Goal: Task Accomplishment & Management: Manage account settings

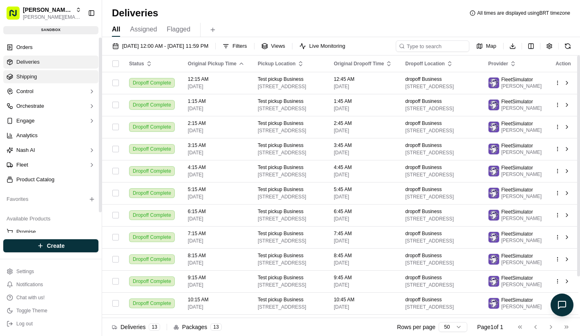
click at [74, 80] on link "Shipping" at bounding box center [50, 76] width 95 height 13
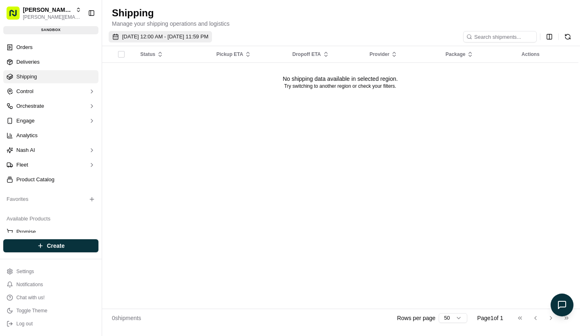
click at [153, 37] on span "[DATE] 12:00 AM - [DATE] 11:59 PM" at bounding box center [165, 36] width 86 height 7
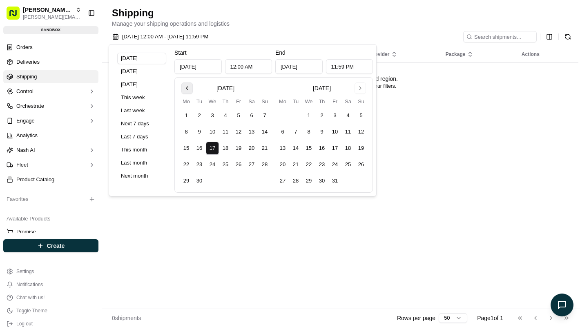
click at [187, 86] on button "Go to previous month" at bounding box center [186, 87] width 11 height 11
click at [197, 113] on button "1" at bounding box center [199, 115] width 13 height 13
type input "[DATE]"
click at [360, 89] on button "Go to next month" at bounding box center [359, 87] width 11 height 11
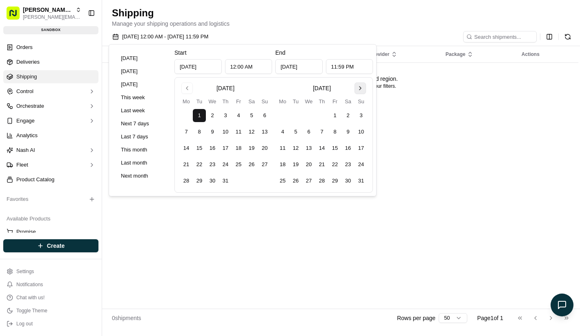
click at [360, 89] on button "Go to next month" at bounding box center [359, 87] width 11 height 11
click at [224, 118] on button "4" at bounding box center [225, 115] width 13 height 13
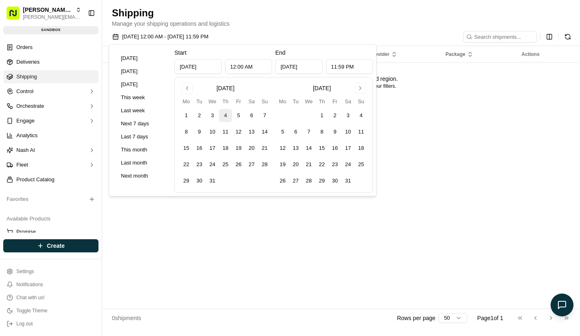
type input "[DATE]"
click at [187, 86] on button "Go to previous month" at bounding box center [186, 87] width 11 height 11
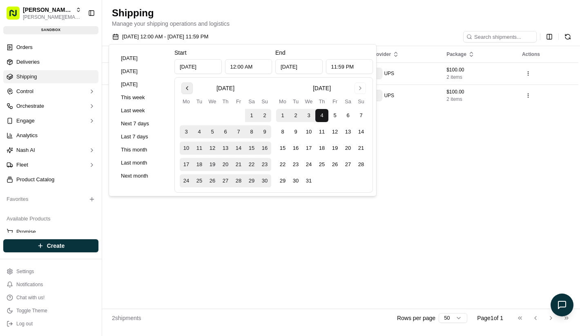
click at [187, 86] on button "Go to previous month" at bounding box center [186, 87] width 11 height 11
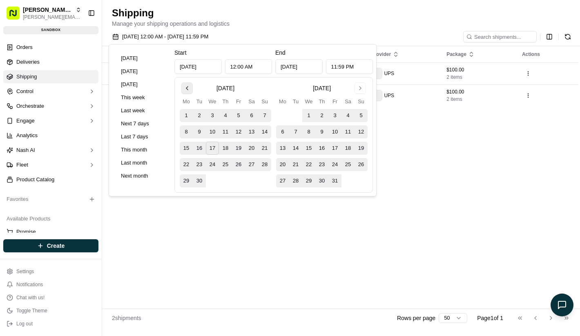
click at [187, 86] on button "Go to previous month" at bounding box center [186, 87] width 11 height 11
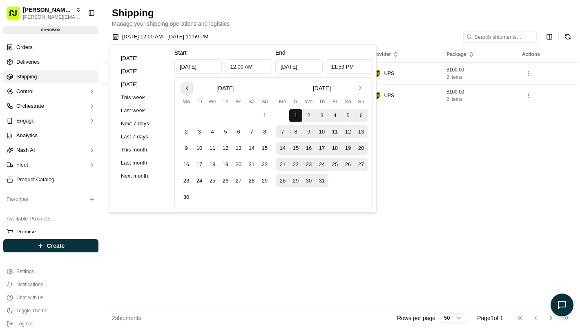
click at [187, 86] on button "Go to previous month" at bounding box center [186, 87] width 11 height 11
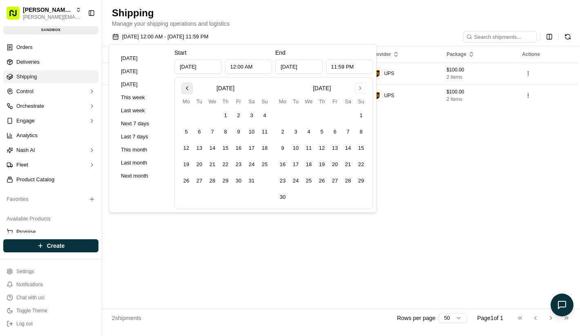
click at [187, 87] on button "Go to previous month" at bounding box center [186, 87] width 11 height 11
click at [203, 115] on button "1" at bounding box center [199, 115] width 13 height 13
type input "[DATE]"
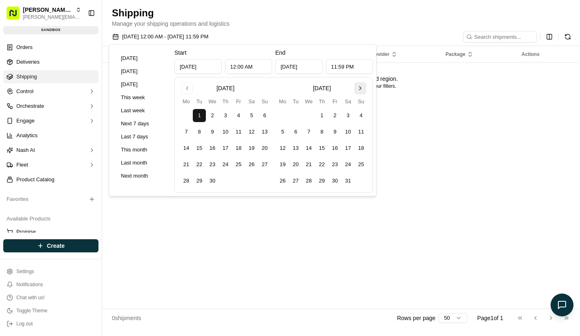
click at [365, 84] on button "Go to next month" at bounding box center [359, 87] width 11 height 11
click at [306, 149] on button "17" at bounding box center [308, 148] width 13 height 13
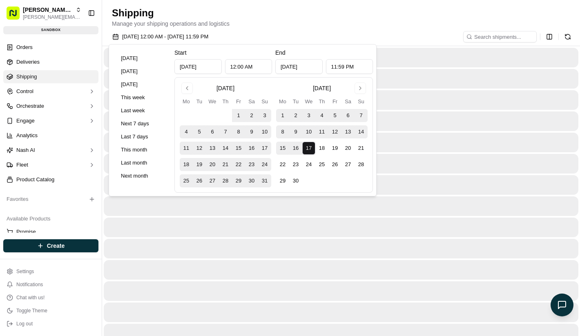
type input "[DATE]"
click at [332, 149] on button "19" at bounding box center [334, 148] width 13 height 13
type input "[DATE]"
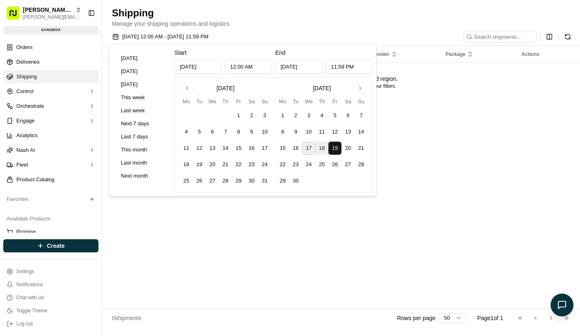
click at [320, 149] on button "18" at bounding box center [321, 148] width 13 height 13
click at [189, 85] on button "Go to previous month" at bounding box center [186, 87] width 11 height 11
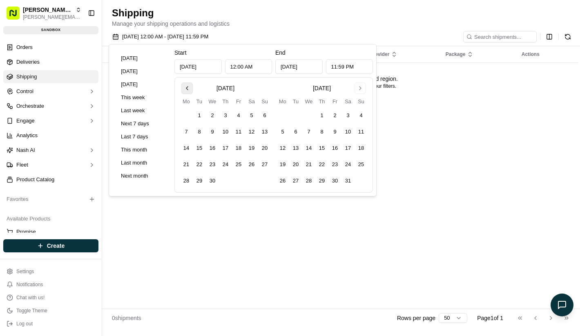
click at [189, 85] on button "Go to previous month" at bounding box center [186, 87] width 11 height 11
click at [188, 91] on button "Go to previous month" at bounding box center [186, 87] width 11 height 11
click at [264, 115] on button "1" at bounding box center [264, 115] width 13 height 13
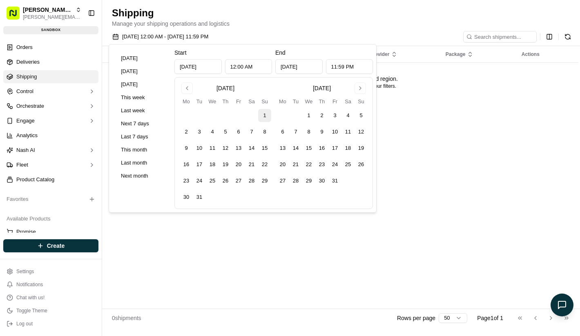
type input "[DATE]"
click at [363, 86] on button "Go to next month" at bounding box center [359, 87] width 11 height 11
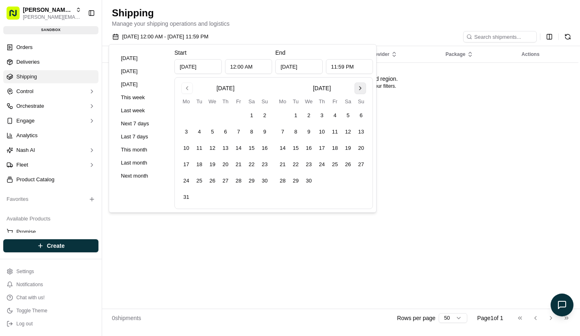
click at [363, 86] on button "Go to next month" at bounding box center [359, 87] width 11 height 11
click at [312, 145] on button "17" at bounding box center [308, 148] width 13 height 13
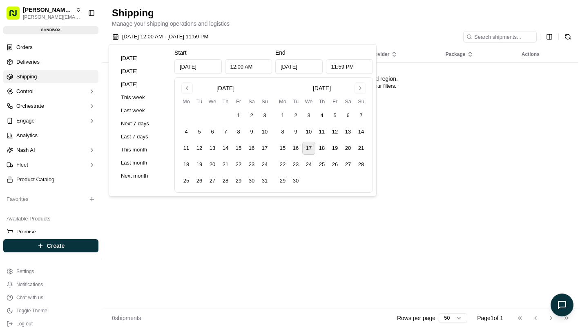
type input "[DATE]"
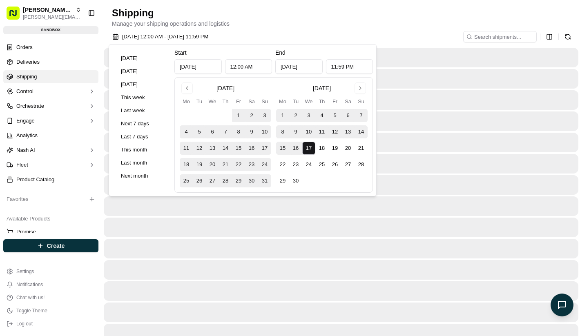
click at [458, 148] on div at bounding box center [341, 143] width 474 height 20
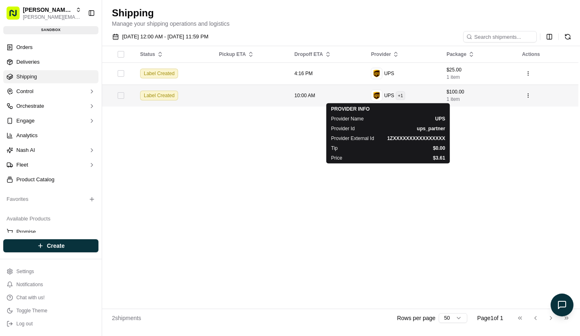
click at [399, 96] on html "[PERSON_NAME] Org [PERSON_NAME][EMAIL_ADDRESS][DOMAIN_NAME] Toggle Sidebar sand…" at bounding box center [290, 168] width 580 height 336
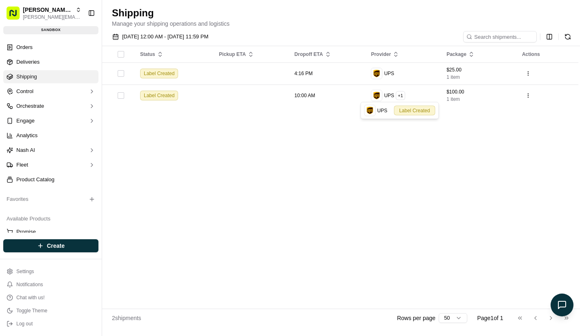
click at [284, 118] on html "[PERSON_NAME] Org [PERSON_NAME][EMAIL_ADDRESS][DOMAIN_NAME] Toggle Sidebar sand…" at bounding box center [290, 168] width 580 height 336
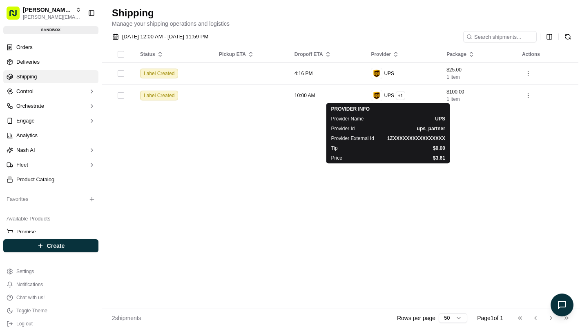
click at [284, 112] on div "Status Pickup ETA Dropoff ETA Provider Package Actions Label Created 4:16 PM UP…" at bounding box center [340, 177] width 476 height 262
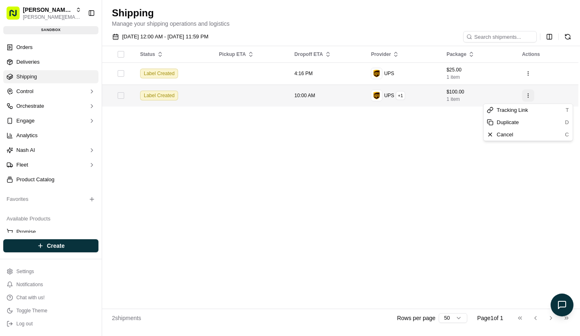
click at [527, 95] on html "[PERSON_NAME] Org [PERSON_NAME][EMAIL_ADDRESS][DOMAIN_NAME] Toggle Sidebar sand…" at bounding box center [290, 168] width 580 height 336
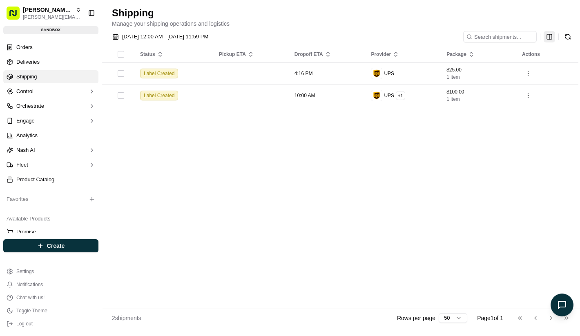
click at [548, 37] on html "[PERSON_NAME] Org [PERSON_NAME][EMAIL_ADDRESS][DOMAIN_NAME] Toggle Sidebar sand…" at bounding box center [290, 168] width 580 height 336
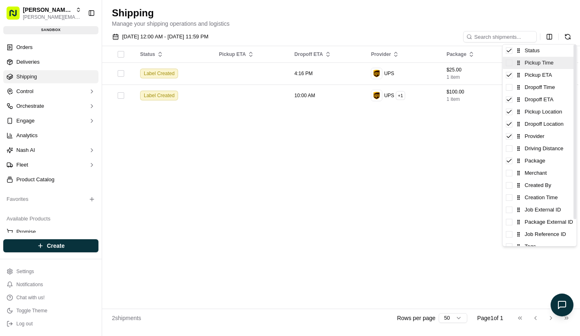
click at [516, 65] on icon at bounding box center [519, 63] width 6 height 6
click at [512, 65] on div "Pickup Time" at bounding box center [539, 63] width 74 height 12
click at [512, 65] on span at bounding box center [509, 63] width 7 height 7
click at [512, 65] on icon at bounding box center [509, 63] width 7 height 7
click at [511, 88] on span at bounding box center [509, 87] width 7 height 7
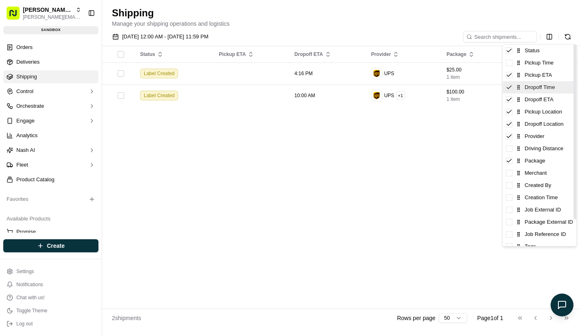
click at [511, 88] on icon at bounding box center [509, 87] width 7 height 7
click at [506, 151] on span at bounding box center [509, 148] width 7 height 7
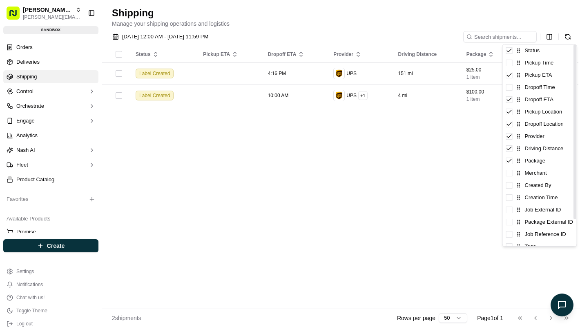
click at [468, 155] on html "[PERSON_NAME] Org [PERSON_NAME][EMAIL_ADDRESS][DOMAIN_NAME] Toggle Sidebar sand…" at bounding box center [290, 168] width 580 height 336
click at [550, 38] on html "[PERSON_NAME] Org [PERSON_NAME][EMAIL_ADDRESS][DOMAIN_NAME] Toggle Sidebar sand…" at bounding box center [290, 168] width 580 height 336
click at [508, 173] on span at bounding box center [509, 173] width 7 height 7
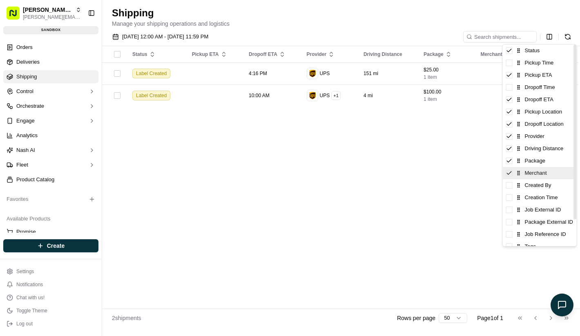
click at [508, 173] on icon at bounding box center [509, 173] width 7 height 7
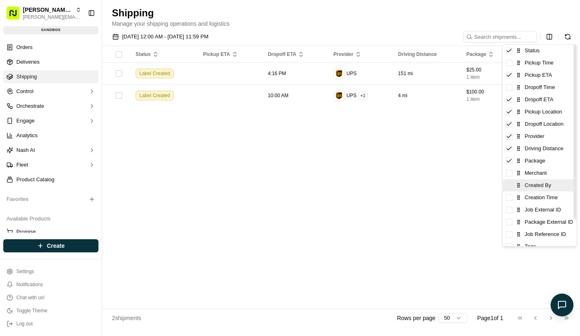
click at [508, 185] on span at bounding box center [509, 185] width 7 height 7
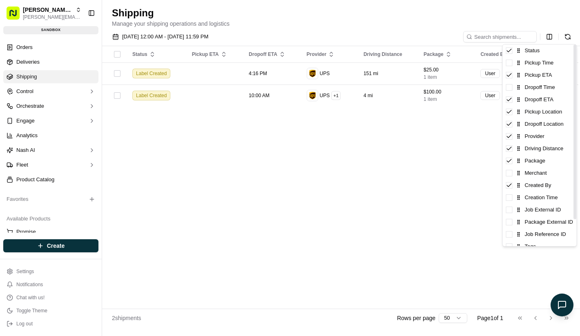
click at [483, 186] on html "[PERSON_NAME] Org [PERSON_NAME][EMAIL_ADDRESS][DOMAIN_NAME] Toggle Sidebar sand…" at bounding box center [290, 168] width 580 height 336
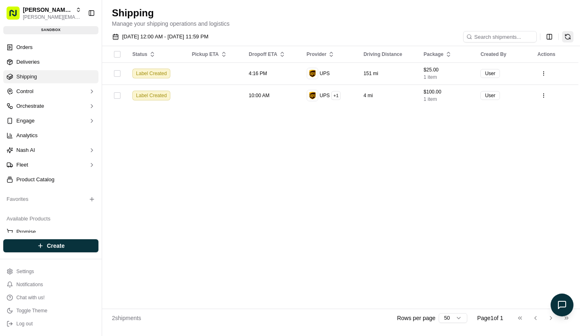
click at [562, 38] on button at bounding box center [567, 36] width 11 height 11
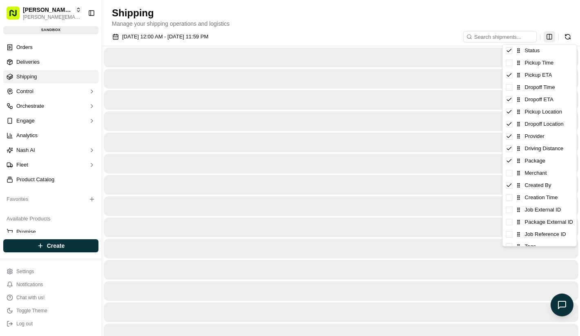
click at [548, 38] on html "[PERSON_NAME] Org [PERSON_NAME][EMAIL_ADDRESS][DOMAIN_NAME] Toggle Sidebar sand…" at bounding box center [290, 168] width 580 height 336
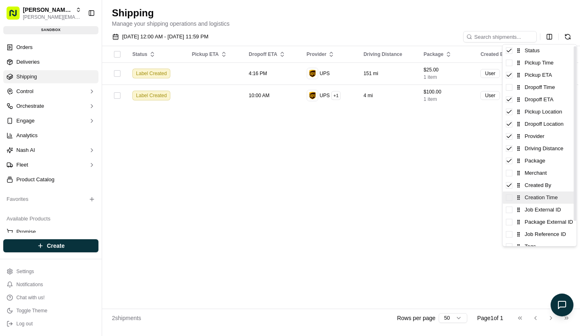
scroll to position [2, 0]
click at [510, 196] on span at bounding box center [509, 195] width 7 height 7
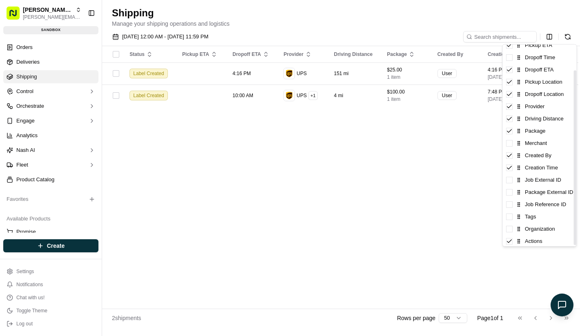
scroll to position [31, 0]
click at [510, 219] on div "Tags" at bounding box center [539, 215] width 74 height 12
click at [510, 218] on icon at bounding box center [509, 215] width 7 height 7
click at [510, 218] on span at bounding box center [509, 215] width 7 height 7
click at [510, 218] on icon at bounding box center [509, 215] width 7 height 7
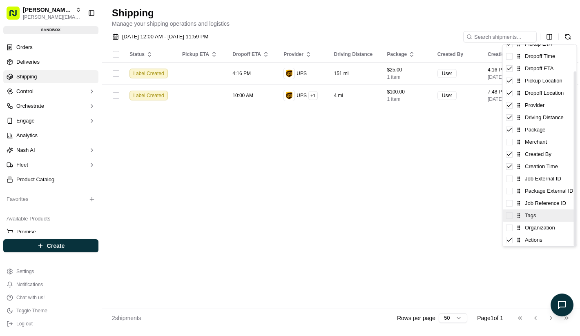
click at [509, 216] on span at bounding box center [509, 215] width 7 height 7
click at [509, 216] on icon at bounding box center [509, 215] width 4 height 3
click at [425, 221] on html "[PERSON_NAME] Org [PERSON_NAME][EMAIL_ADDRESS][DOMAIN_NAME] Toggle Sidebar sand…" at bounding box center [290, 168] width 580 height 336
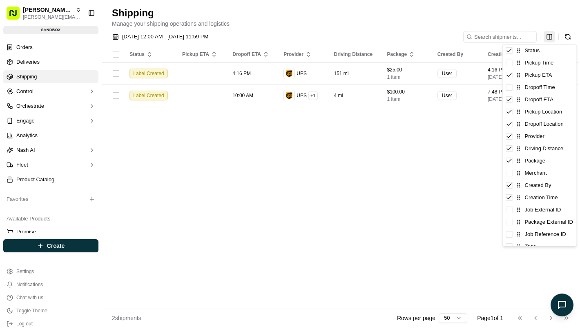
click at [548, 38] on html "[PERSON_NAME] Org [PERSON_NAME][EMAIL_ADDRESS][DOMAIN_NAME] Toggle Sidebar sand…" at bounding box center [290, 168] width 580 height 336
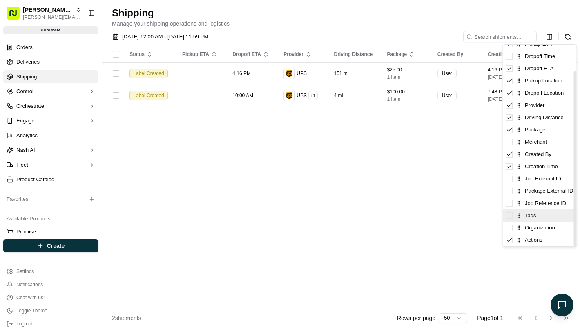
click at [509, 217] on span at bounding box center [509, 215] width 7 height 7
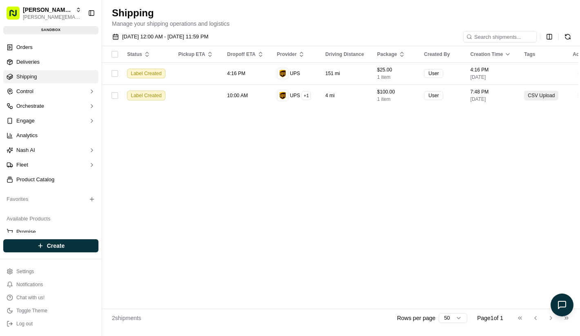
click at [429, 213] on html "[PERSON_NAME] Org [PERSON_NAME][EMAIL_ADDRESS][DOMAIN_NAME] Toggle Sidebar sand…" at bounding box center [290, 168] width 580 height 336
click at [554, 38] on html "[PERSON_NAME] Org [PERSON_NAME][EMAIL_ADDRESS][DOMAIN_NAME] Toggle Sidebar sand…" at bounding box center [290, 168] width 580 height 336
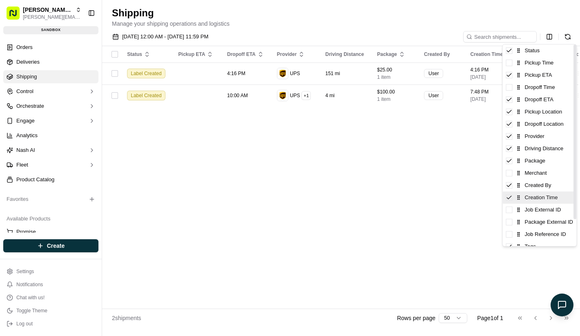
click at [514, 199] on div "Creation Time" at bounding box center [539, 197] width 74 height 12
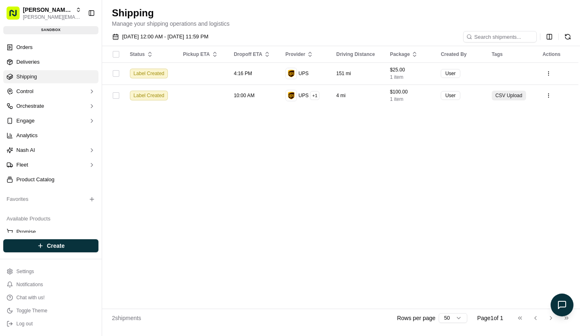
click at [445, 190] on html "[PERSON_NAME] Org [PERSON_NAME][EMAIL_ADDRESS][DOMAIN_NAME] Toggle Sidebar sand…" at bounding box center [290, 168] width 580 height 336
click at [547, 39] on html "[PERSON_NAME] Org [PERSON_NAME][EMAIL_ADDRESS][DOMAIN_NAME] Toggle Sidebar sand…" at bounding box center [290, 168] width 580 height 336
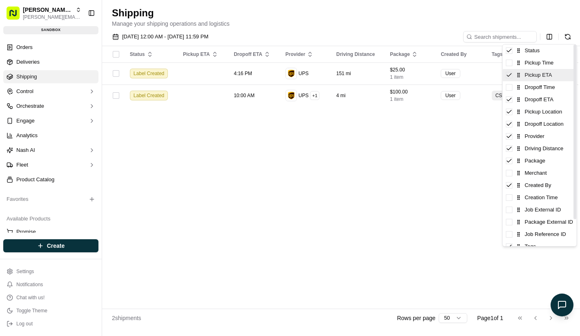
click at [513, 76] on div "Pickup ETA" at bounding box center [539, 75] width 74 height 12
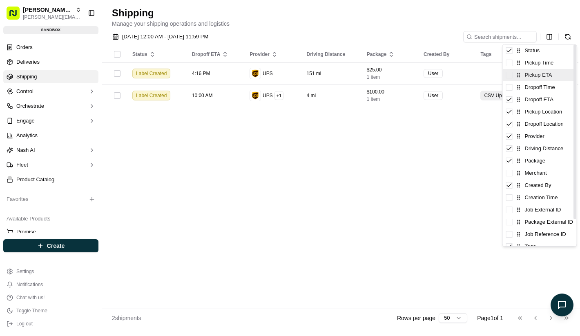
click at [511, 69] on div "Pickup ETA" at bounding box center [539, 75] width 74 height 12
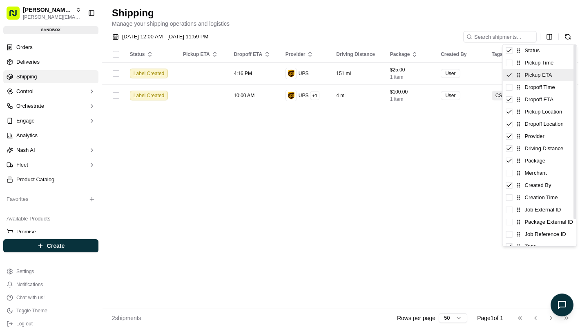
click at [509, 73] on icon at bounding box center [509, 75] width 7 height 7
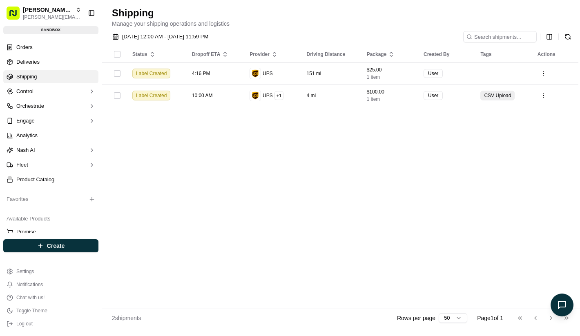
click at [202, 131] on html "[PERSON_NAME] Org [PERSON_NAME][EMAIL_ADDRESS][DOMAIN_NAME] Toggle Sidebar sand…" at bounding box center [290, 168] width 580 height 336
click at [552, 32] on html "[PERSON_NAME] Org [PERSON_NAME][EMAIL_ADDRESS][DOMAIN_NAME] Toggle Sidebar sand…" at bounding box center [290, 168] width 580 height 336
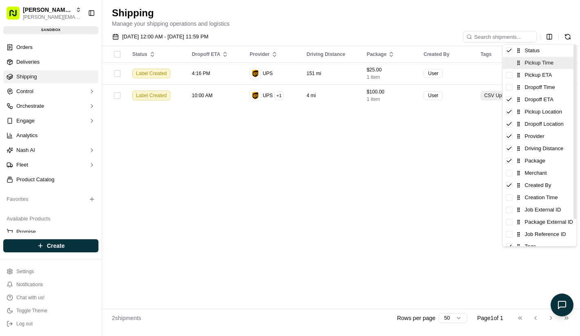
click at [511, 67] on div "Pickup Time" at bounding box center [539, 63] width 74 height 12
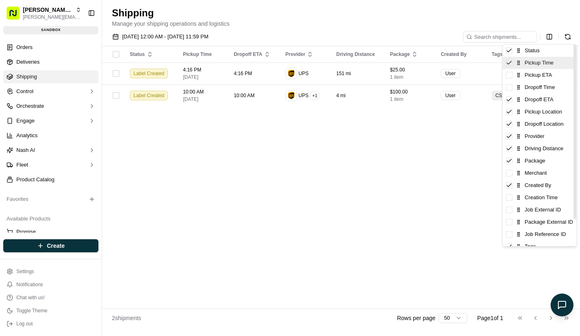
click at [511, 66] on icon at bounding box center [509, 63] width 7 height 7
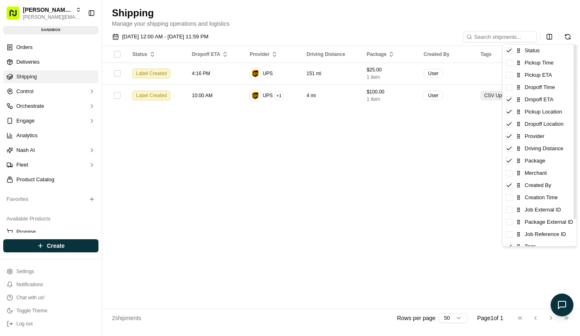
click at [343, 126] on html "[PERSON_NAME] Org [PERSON_NAME][EMAIL_ADDRESS][DOMAIN_NAME] Toggle Sidebar sand…" at bounding box center [290, 168] width 580 height 336
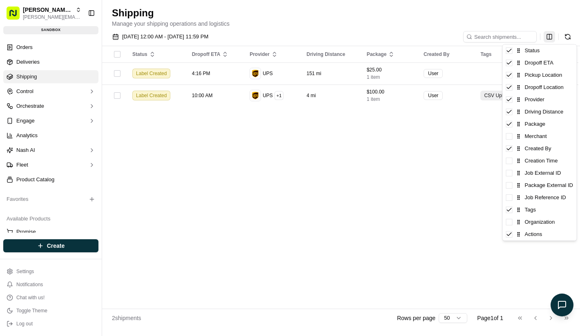
click at [547, 38] on html "[PERSON_NAME] Org [PERSON_NAME][EMAIL_ADDRESS][DOMAIN_NAME] Toggle Sidebar sand…" at bounding box center [290, 168] width 580 height 336
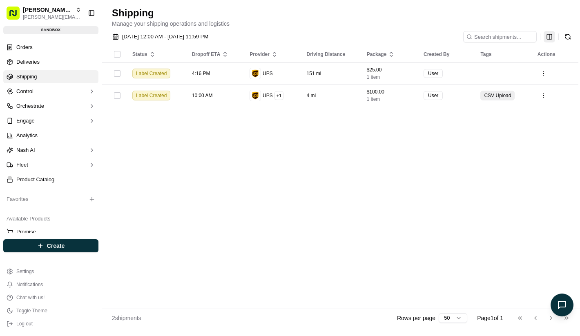
click at [547, 38] on html "[PERSON_NAME] Org [PERSON_NAME][EMAIL_ADDRESS][DOMAIN_NAME] Toggle Sidebar sand…" at bounding box center [290, 168] width 580 height 336
click at [551, 28] on div "[DATE] 12:00 AM - [DATE] 11:59 PM Status Dropoff ETA Provider Driving Distance …" at bounding box center [341, 178] width 478 height 300
click at [551, 31] on div "[DATE] 12:00 AM - [DATE] 11:59 PM Status Dropoff ETA Provider Driving Distance …" at bounding box center [341, 178] width 478 height 300
click at [549, 36] on html "[PERSON_NAME] Org [PERSON_NAME][EMAIL_ADDRESS][DOMAIN_NAME] Toggle Sidebar sand…" at bounding box center [290, 168] width 580 height 336
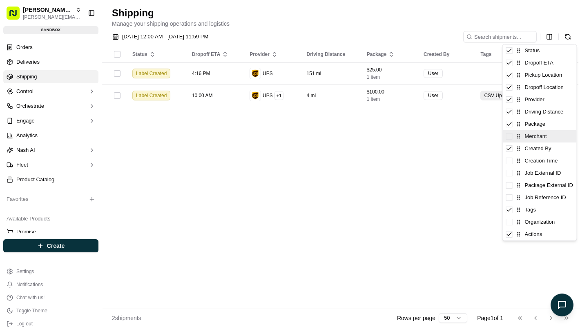
click at [512, 141] on div "Merchant" at bounding box center [539, 136] width 74 height 12
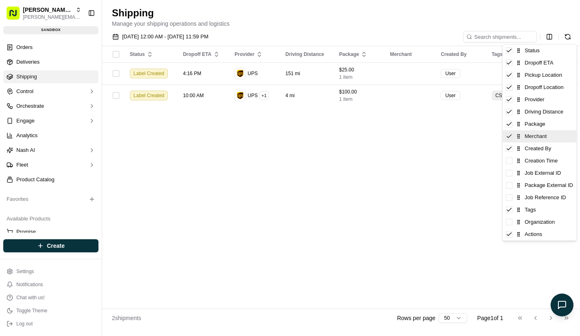
click at [511, 140] on div "Merchant" at bounding box center [539, 136] width 74 height 12
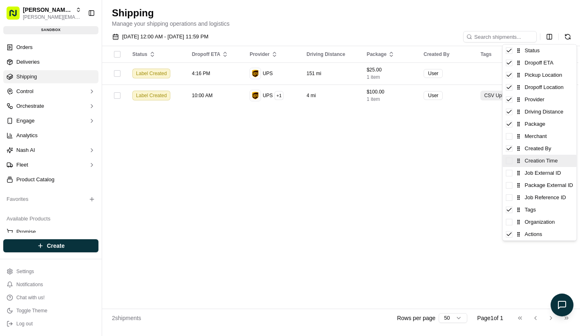
click at [511, 163] on span at bounding box center [509, 161] width 7 height 7
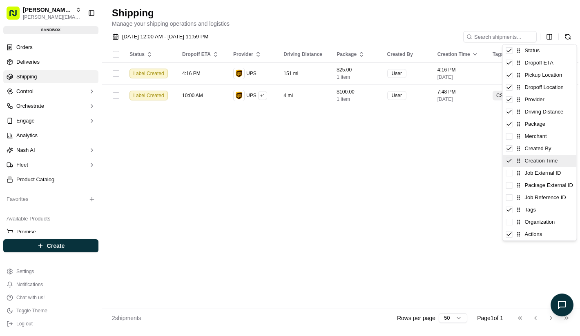
click at [511, 163] on icon at bounding box center [509, 161] width 7 height 7
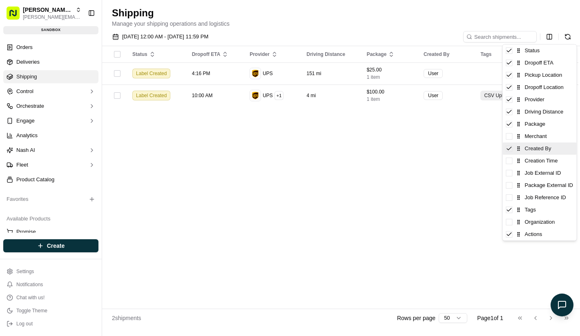
click at [510, 148] on icon at bounding box center [509, 148] width 7 height 7
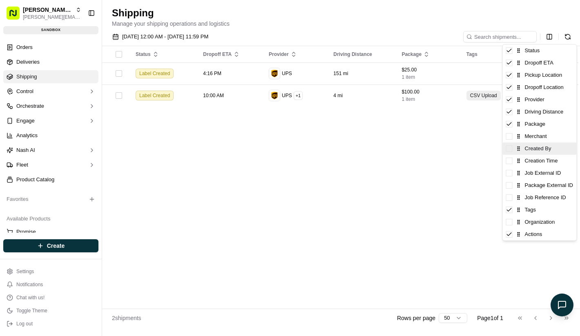
click at [510, 148] on span at bounding box center [509, 148] width 7 height 7
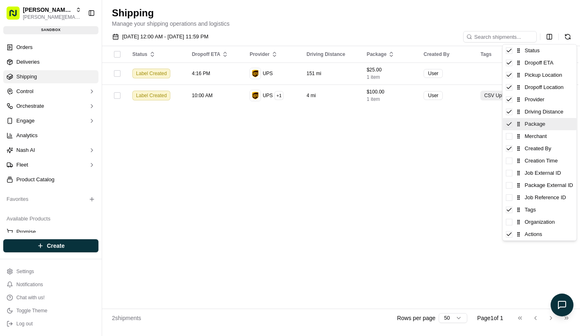
click at [508, 124] on icon at bounding box center [509, 124] width 7 height 7
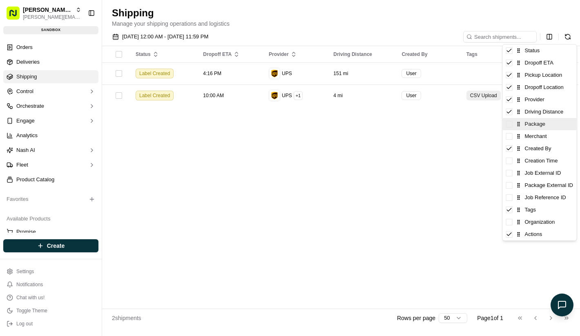
click at [508, 124] on span at bounding box center [509, 124] width 7 height 7
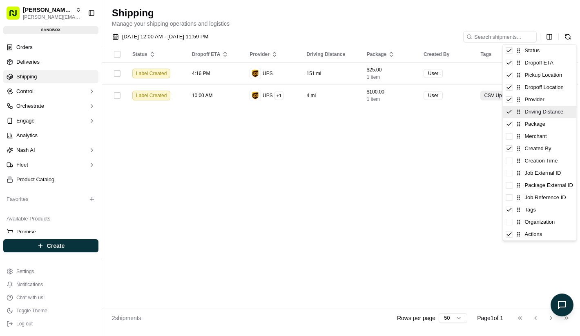
click at [507, 112] on icon at bounding box center [509, 111] width 4 height 3
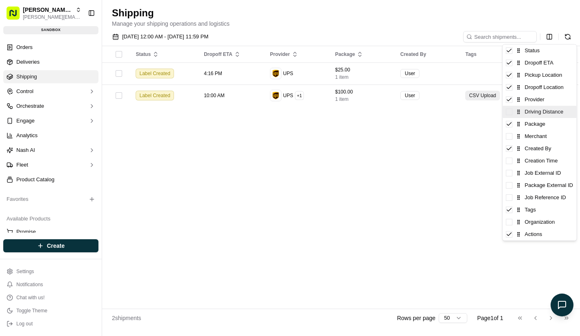
click at [507, 112] on span at bounding box center [509, 112] width 7 height 7
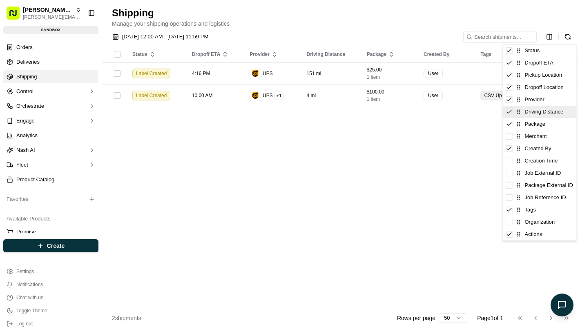
click at [509, 109] on icon at bounding box center [509, 112] width 7 height 7
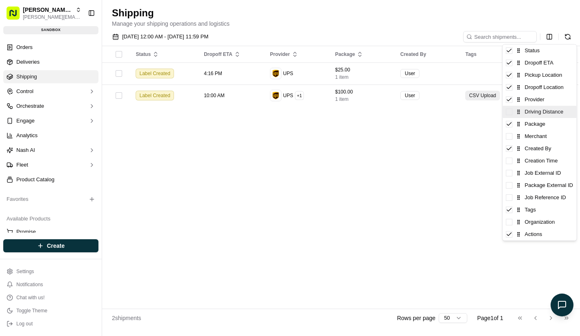
click at [509, 109] on span at bounding box center [509, 112] width 7 height 7
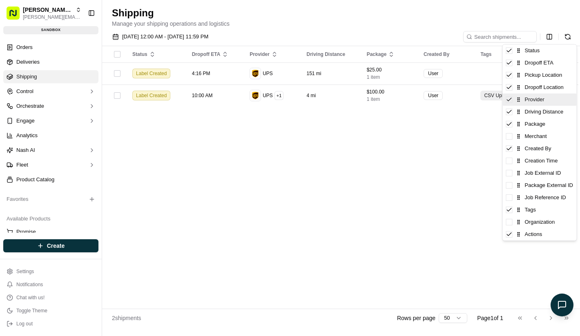
click at [509, 96] on icon at bounding box center [509, 99] width 7 height 7
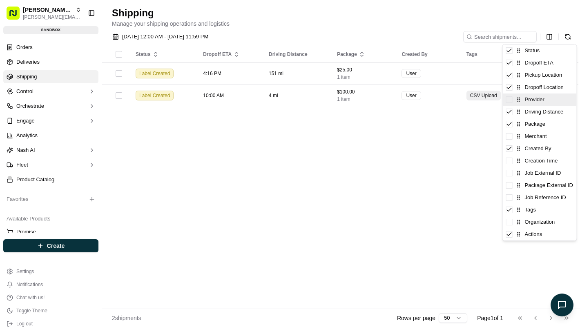
click at [509, 96] on span at bounding box center [509, 99] width 7 height 7
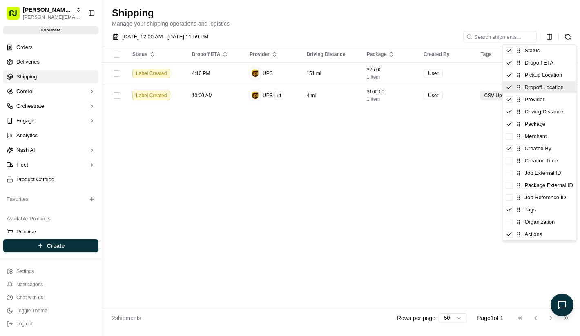
click at [508, 88] on icon at bounding box center [509, 87] width 7 height 7
click at [508, 88] on span at bounding box center [509, 87] width 7 height 7
click at [508, 88] on icon at bounding box center [509, 87] width 7 height 7
click at [509, 76] on icon at bounding box center [509, 74] width 4 height 3
click at [509, 76] on span at bounding box center [509, 75] width 7 height 7
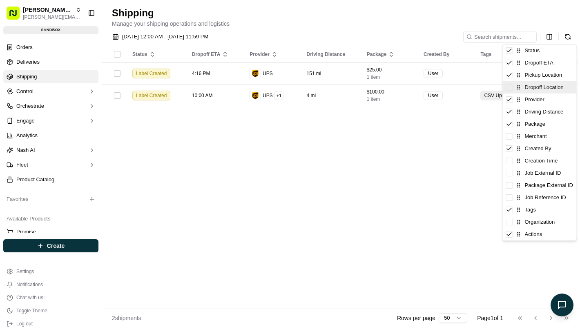
click at [509, 87] on span at bounding box center [509, 87] width 7 height 7
click at [510, 67] on div "Dropoff ETA" at bounding box center [539, 63] width 74 height 12
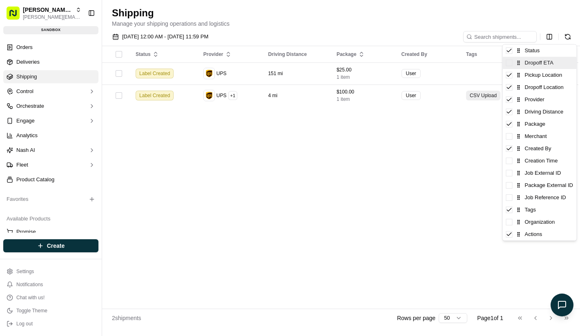
click at [510, 64] on span at bounding box center [509, 63] width 7 height 7
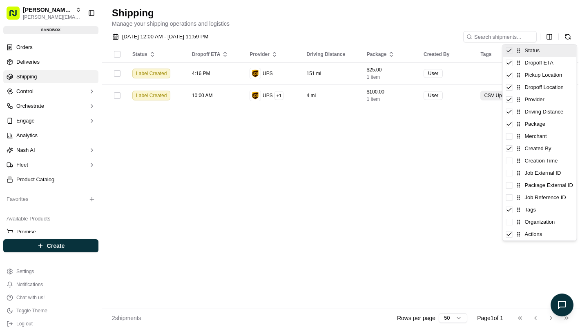
click at [510, 56] on div "Status" at bounding box center [539, 50] width 74 height 12
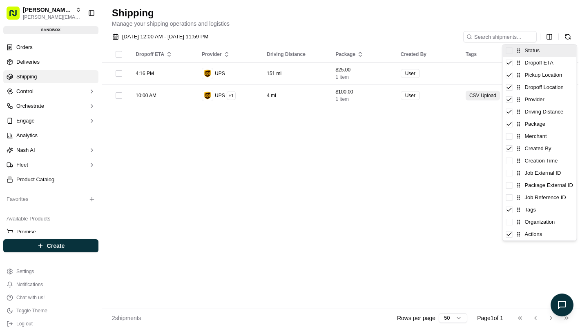
click at [510, 56] on div "Status" at bounding box center [539, 50] width 74 height 12
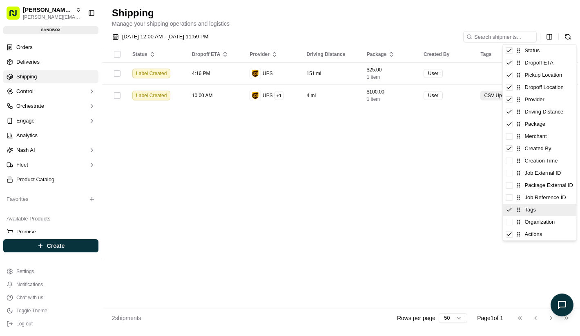
click at [509, 213] on div "Tags" at bounding box center [539, 210] width 74 height 12
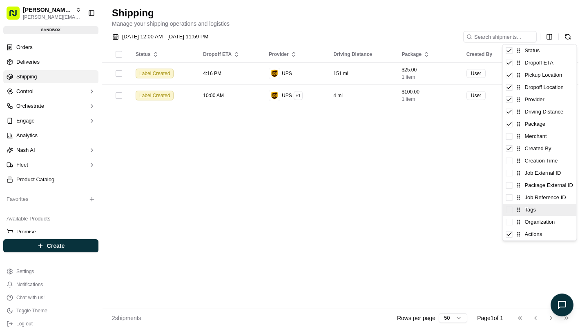
click at [509, 213] on span at bounding box center [509, 210] width 7 height 7
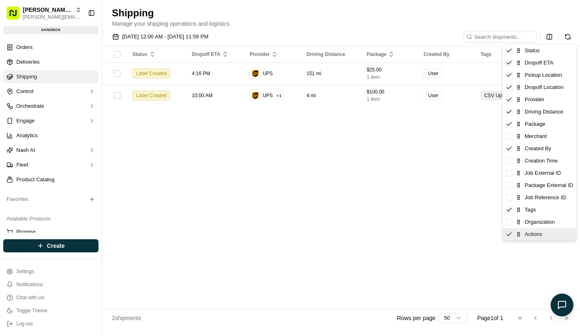
click at [509, 236] on icon at bounding box center [509, 234] width 7 height 7
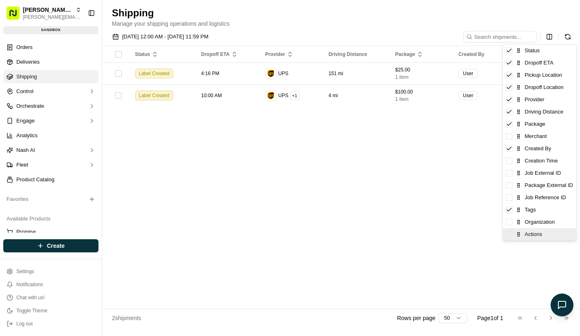
click at [509, 236] on span at bounding box center [509, 234] width 7 height 7
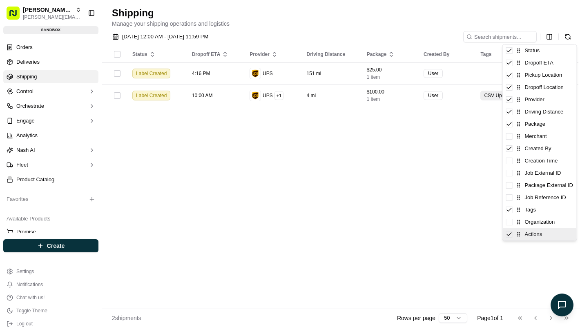
click at [509, 228] on div "Actions" at bounding box center [539, 234] width 74 height 12
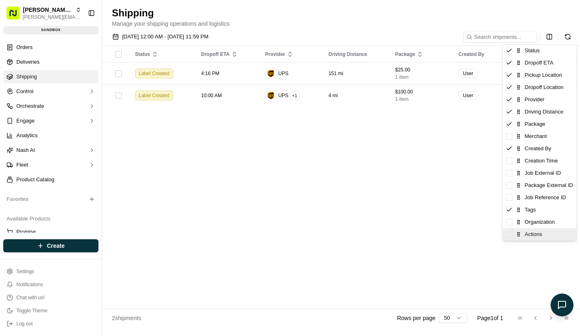
click at [509, 232] on span at bounding box center [509, 234] width 7 height 7
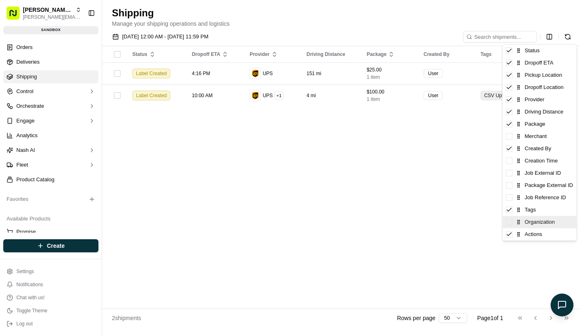
click at [509, 225] on span at bounding box center [509, 222] width 7 height 7
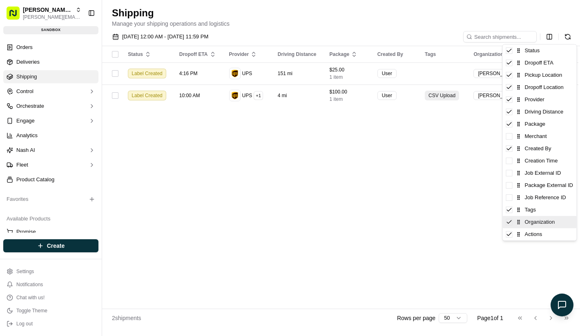
click at [509, 225] on icon at bounding box center [509, 222] width 7 height 7
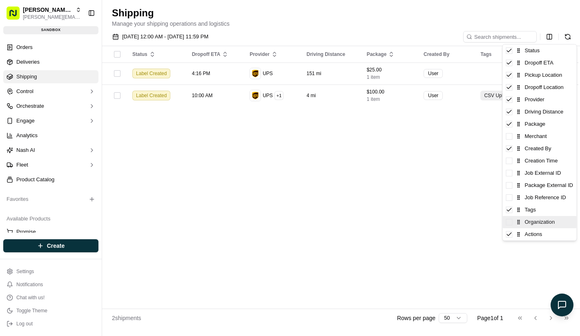
click at [509, 225] on span at bounding box center [509, 222] width 7 height 7
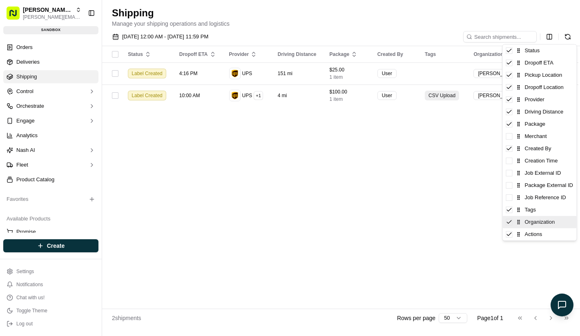
click at [509, 225] on icon at bounding box center [509, 222] width 7 height 7
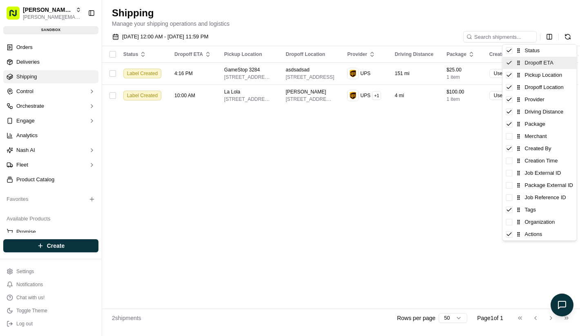
click at [509, 65] on icon at bounding box center [509, 63] width 7 height 7
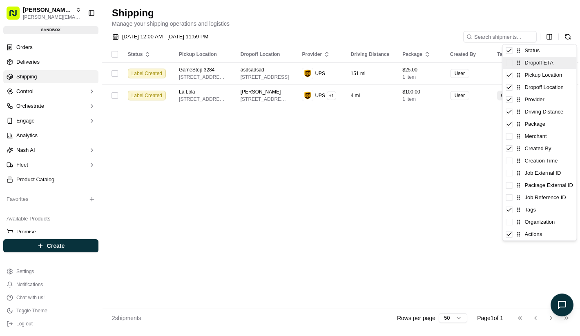
click at [509, 65] on span at bounding box center [509, 63] width 7 height 7
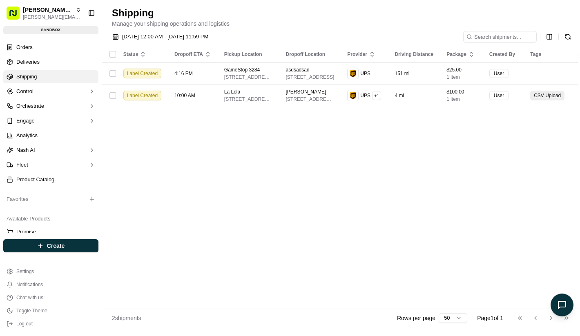
click at [443, 118] on html "[PERSON_NAME] Org [PERSON_NAME][EMAIL_ADDRESS][DOMAIN_NAME] Toggle Sidebar sand…" at bounding box center [290, 168] width 580 height 336
click at [551, 39] on html "[PERSON_NAME] Org [PERSON_NAME][EMAIL_ADDRESS][DOMAIN_NAME] Toggle Sidebar sand…" at bounding box center [290, 168] width 580 height 336
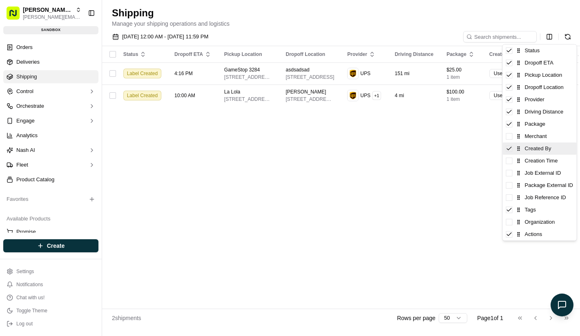
click at [511, 149] on icon at bounding box center [509, 148] width 7 height 7
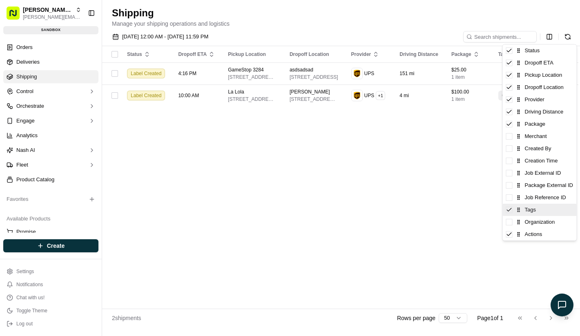
click at [511, 211] on icon at bounding box center [509, 210] width 7 height 7
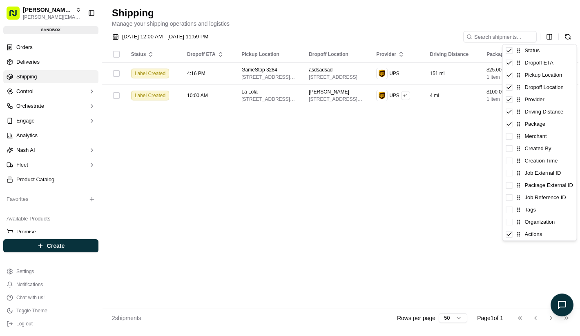
click at [496, 220] on html "[PERSON_NAME] Org [PERSON_NAME][EMAIL_ADDRESS][DOMAIN_NAME] Toggle Sidebar sand…" at bounding box center [290, 168] width 580 height 336
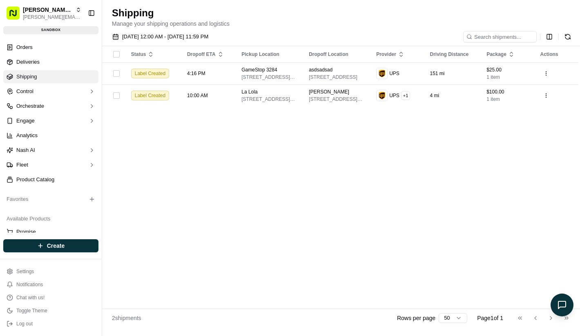
click at [400, 212] on div "Status Dropoff ETA Pickup Location Dropoff Location Provider Driving Distance P…" at bounding box center [340, 177] width 476 height 262
click at [71, 181] on link "Product Catalog" at bounding box center [50, 179] width 95 height 13
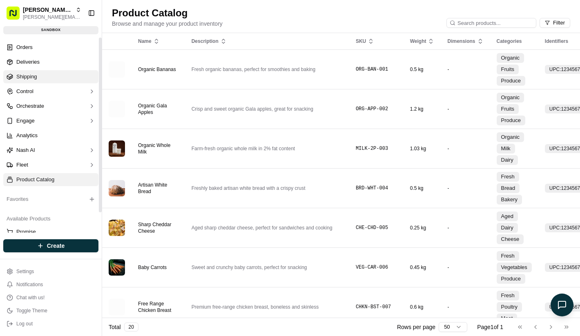
click at [58, 74] on link "Shipping" at bounding box center [50, 76] width 95 height 13
